Goal: Task Accomplishment & Management: Complete application form

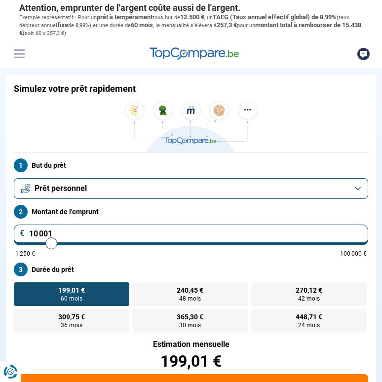
click at [251, 232] on input "10 001" at bounding box center [191, 235] width 355 height 21
drag, startPoint x: 221, startPoint y: 235, endPoint x: 216, endPoint y: 236, distance: 5.0
click at [221, 235] on input "10 001" at bounding box center [191, 235] width 355 height 21
type input "9 500"
type input "9500"
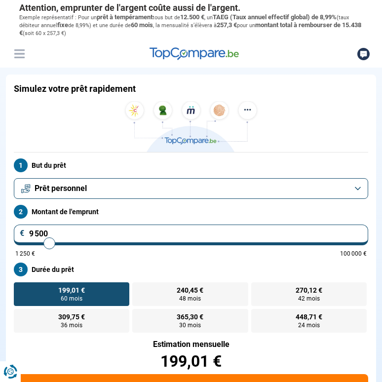
type input "10 000"
type input "10000"
type input "11 500"
type input "11500"
type input "12 500"
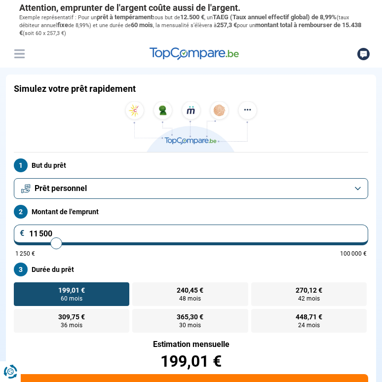
type input "12500"
type input "13 500"
type input "13500"
type input "14 500"
type input "14500"
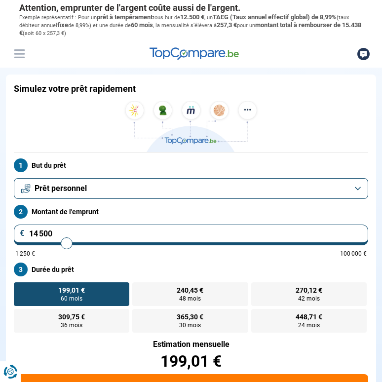
type input "15 250"
type input "15250"
type input "16 000"
type input "16000"
type input "17 500"
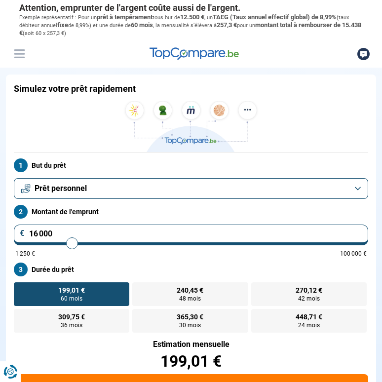
type input "17500"
type input "19 000"
type input "19000"
type input "20 000"
type input "20000"
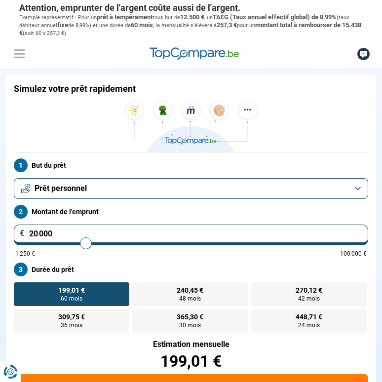
type input "21 000"
type input "21000"
type input "21 500"
type input "21500"
type input "22 000"
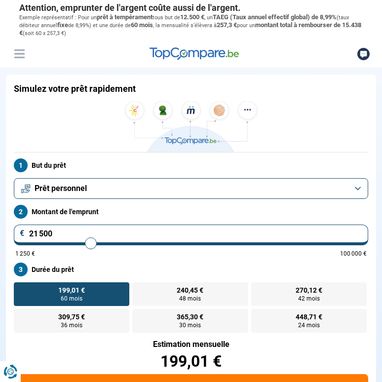
type input "22000"
type input "22 750"
type input "22750"
type input "23 750"
type input "23750"
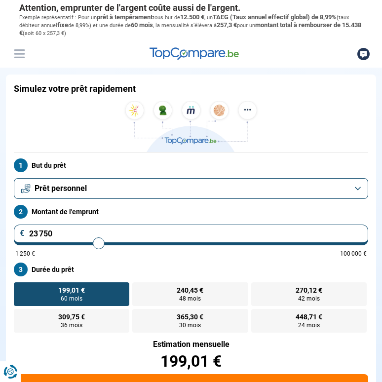
type input "25 000"
type input "25000"
type input "25 500"
type input "25500"
type input "26 000"
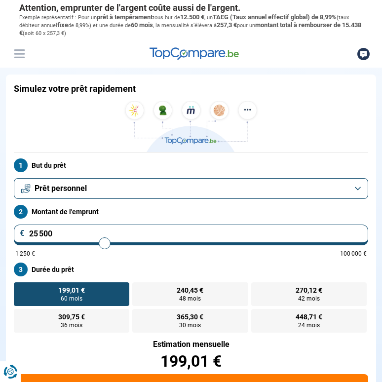
type input "26000"
type input "26 250"
type input "26250"
type input "27 250"
type input "27250"
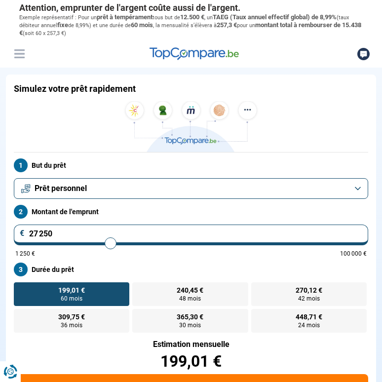
type input "28 250"
type input "28250"
type input "29 000"
type input "29000"
type input "29 750"
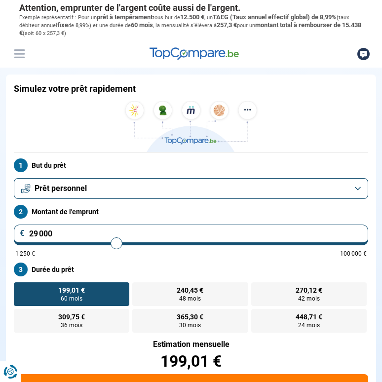
type input "29750"
type input "30 500"
type input "30500"
type input "31 250"
type input "31250"
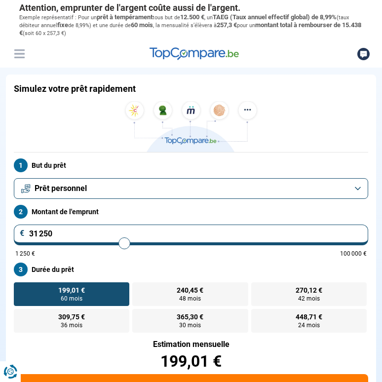
type input "31 750"
type input "31750"
type input "32 000"
type input "32000"
type input "32 250"
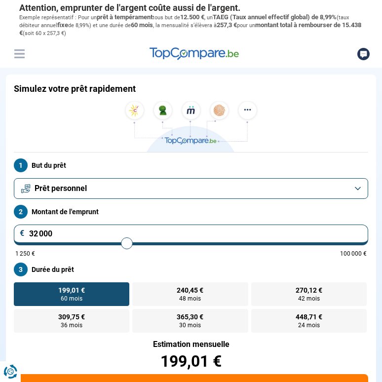
type input "32250"
type input "32 500"
type input "32500"
type input "33 000"
type input "33000"
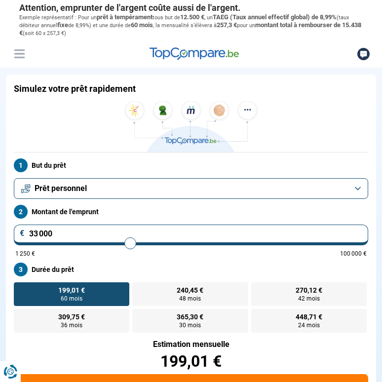
type input "33 500"
type input "33500"
type input "34 000"
type input "34000"
type input "34 250"
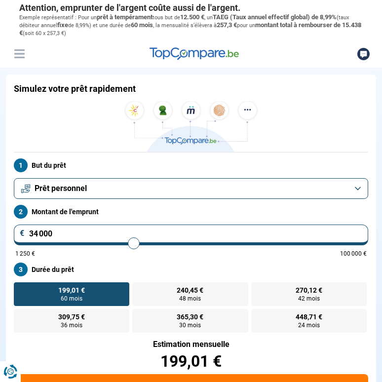
type input "34250"
type input "34 500"
type input "34500"
type input "34 750"
type input "34750"
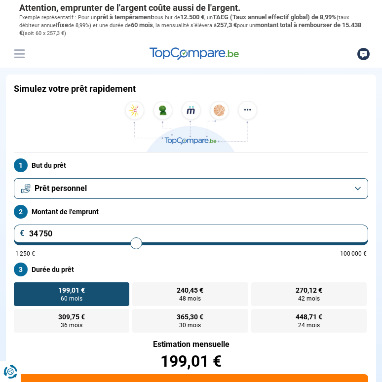
type input "35 000"
type input "35000"
type input "35 250"
type input "35250"
type input "35 500"
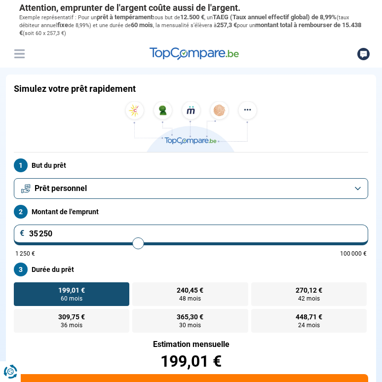
type input "35500"
type input "35 750"
type input "35750"
type input "36 000"
type input "36000"
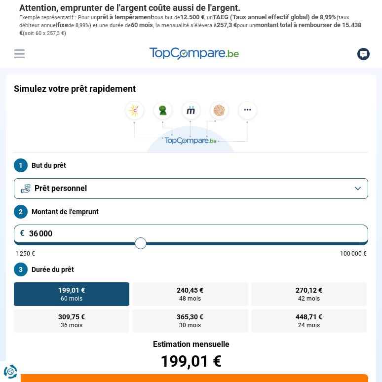
type input "36 500"
type input "36500"
type input "36 750"
type input "36750"
type input "37 000"
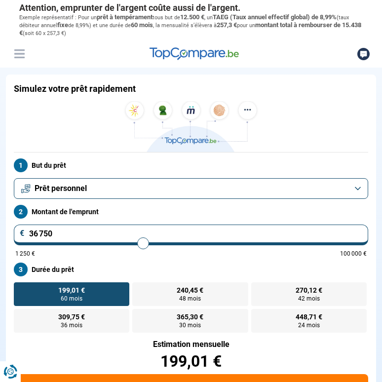
type input "37000"
type input "37 250"
type input "37250"
type input "37 500"
type input "37500"
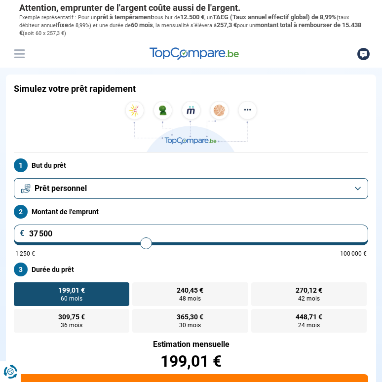
type input "37 750"
type input "37750"
type input "38 000"
type input "38000"
type input "38 250"
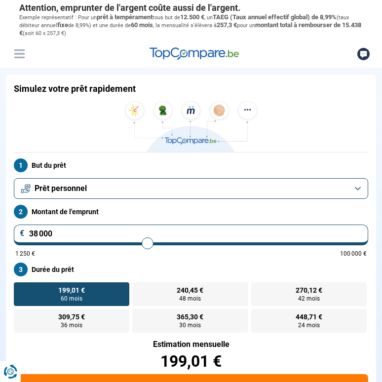
type input "38250"
type input "38 500"
type input "38500"
type input "38 750"
type input "38750"
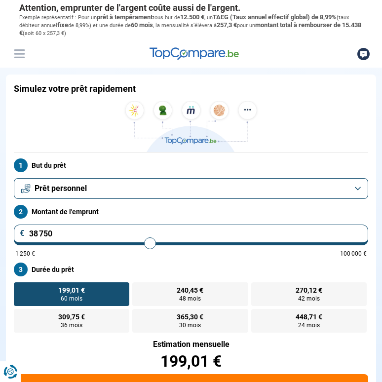
type input "39 000"
type input "39000"
type input "39 250"
type input "39250"
type input "39 500"
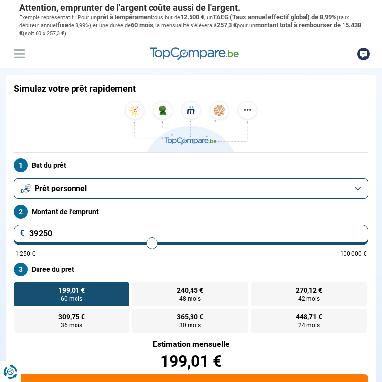
type input "39500"
type input "39 750"
type input "39750"
type input "40 000"
type input "40000"
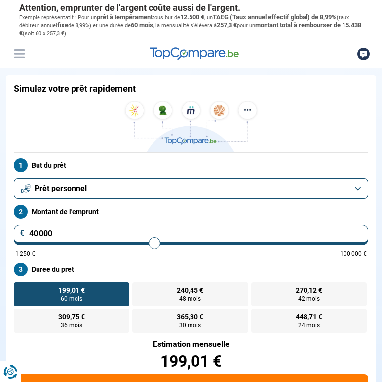
type input "40 250"
type input "40250"
type input "40 500"
type input "40500"
type input "40 750"
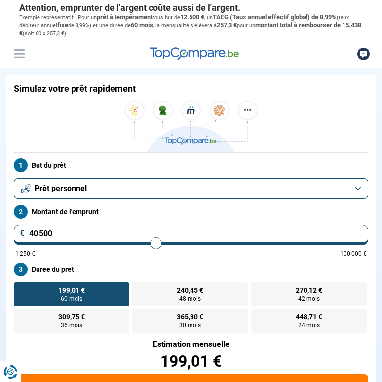
type input "40750"
type input "41 000"
type input "41000"
type input "41 250"
type input "41250"
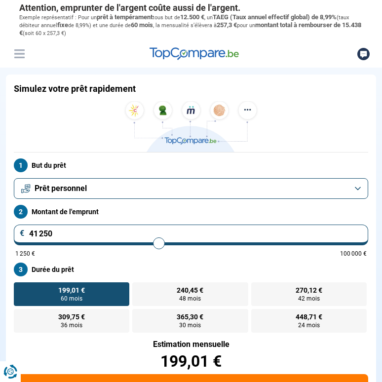
type input "41 500"
type input "41500"
type input "41 750"
type input "41750"
type input "42 000"
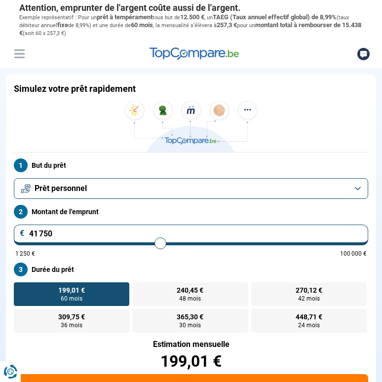
type input "42000"
type input "42 250"
type input "42250"
type input "42 500"
type input "42500"
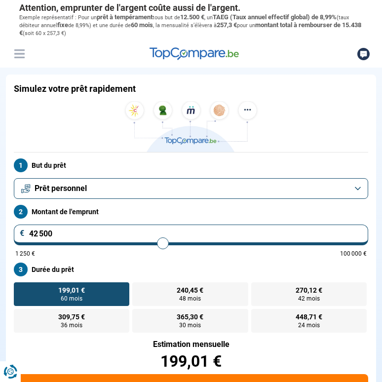
type input "42 750"
type input "42750"
type input "43 000"
type input "43000"
type input "43 250"
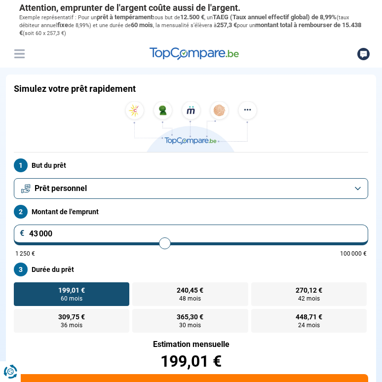
type input "43250"
type input "43 500"
type input "43500"
type input "43 750"
type input "43750"
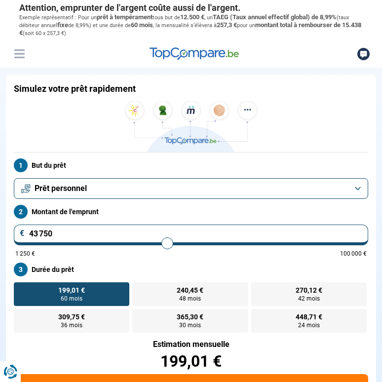
type input "44 000"
type input "44000"
type input "44 250"
type input "44250"
type input "44 500"
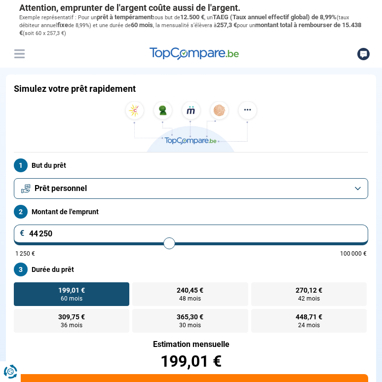
type input "44500"
type input "44 750"
type input "44750"
type input "45 000"
type input "45000"
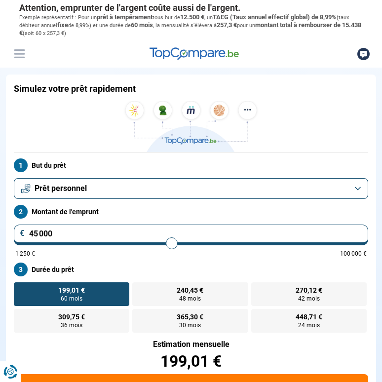
type input "45 250"
type input "45250"
type input "45 500"
type input "45500"
type input "45 750"
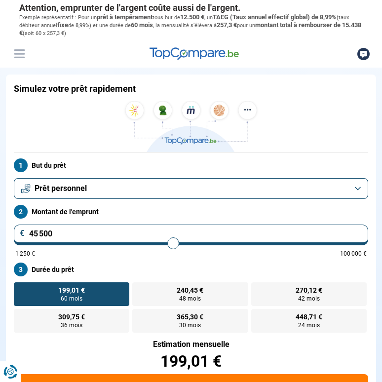
type input "45750"
type input "46 000"
type input "46000"
type input "46 250"
type input "46250"
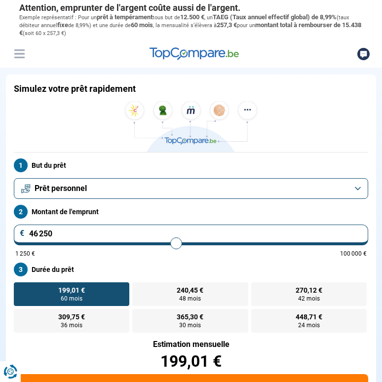
type input "46 500"
type input "46500"
type input "46 750"
type input "46750"
type input "47 000"
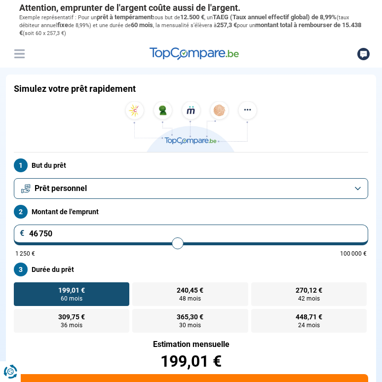
type input "47000"
type input "47 250"
type input "47250"
type input "47 500"
type input "47500"
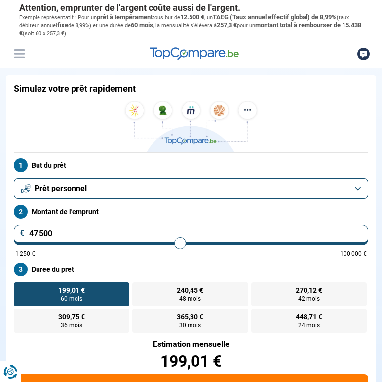
type input "47 750"
type input "47750"
type input "48 000"
type input "48000"
type input "48 250"
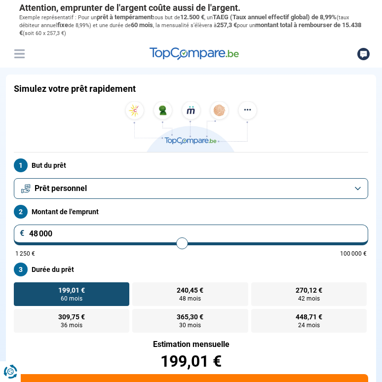
type input "48250"
type input "48 500"
type input "48500"
type input "48 750"
type input "48750"
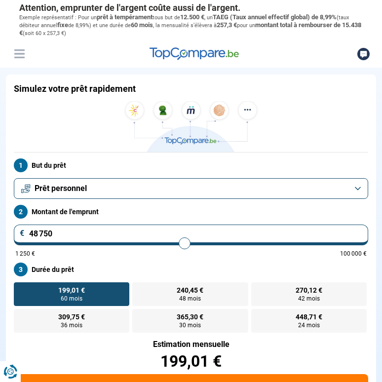
type input "49 000"
type input "49000"
type input "49 250"
type input "49250"
type input "49 500"
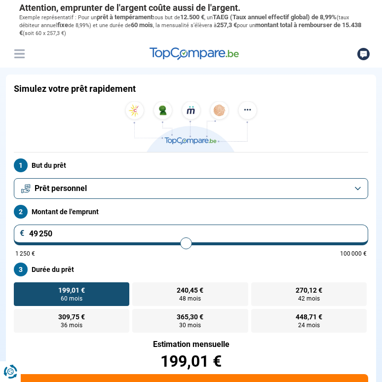
type input "49500"
type input "49 750"
type input "49750"
type input "50 000"
type input "50000"
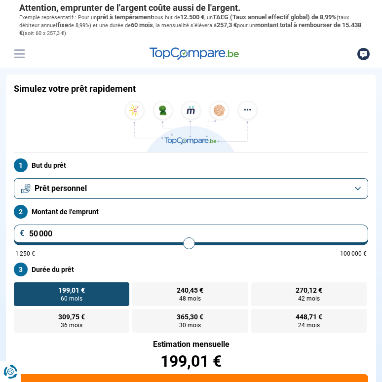
type input "50 250"
type input "50250"
type input "50 500"
type input "50500"
type input "50 750"
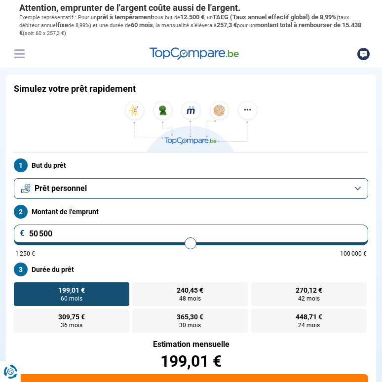
type input "50750"
type input "50 500"
type input "50500"
drag, startPoint x: 59, startPoint y: 244, endPoint x: 191, endPoint y: 250, distance: 131.6
click at [191, 245] on input "range" at bounding box center [191, 244] width 352 height 2
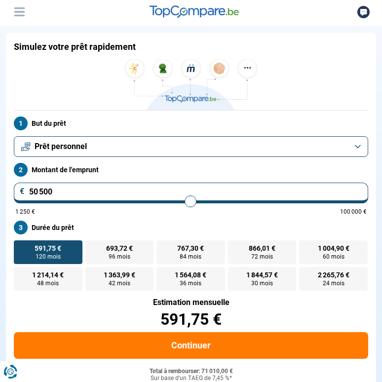
scroll to position [49, 0]
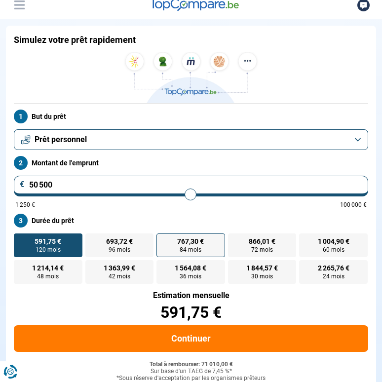
click at [184, 249] on span "84 mois" at bounding box center [191, 250] width 22 height 6
click at [163, 240] on input "767,30 € 84 mois" at bounding box center [160, 237] width 6 height 6
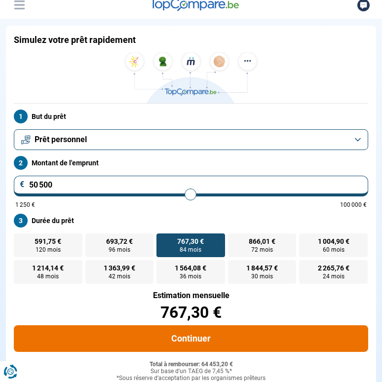
click at [196, 336] on button "Continuer" at bounding box center [191, 339] width 355 height 27
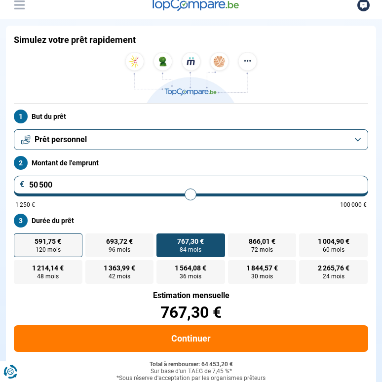
click at [56, 248] on span "120 mois" at bounding box center [48, 250] width 25 height 6
click at [20, 240] on input "591,75 € 120 mois" at bounding box center [17, 237] width 6 height 6
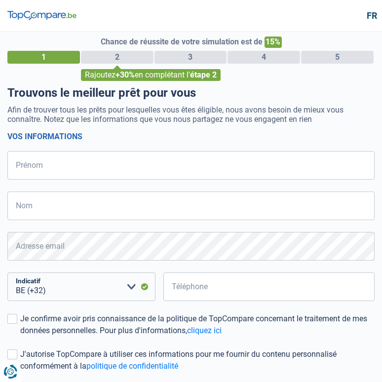
select select "32"
